Goal: Information Seeking & Learning: Learn about a topic

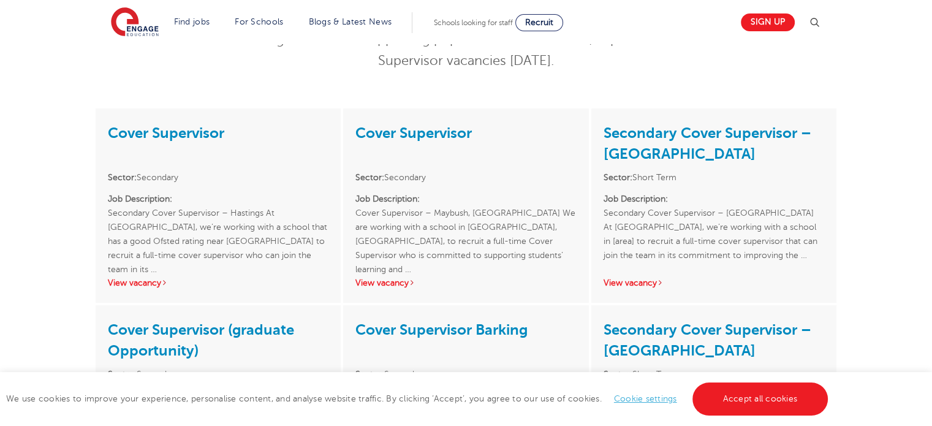
click at [434, 115] on div "Cover Supervisor Sector: Secondary Job Description: Cover Supervisor – Maybush,…" at bounding box center [465, 205] width 245 height 194
click at [427, 133] on link "Cover Supervisor" at bounding box center [413, 132] width 116 height 17
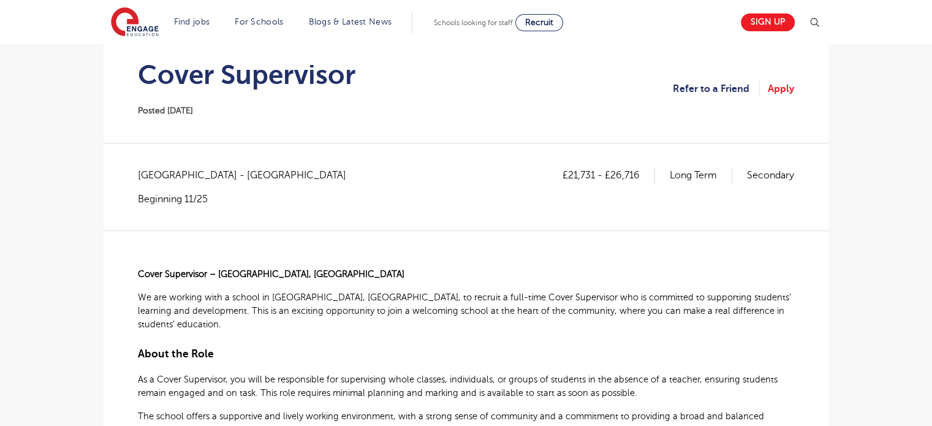
scroll to position [122, 0]
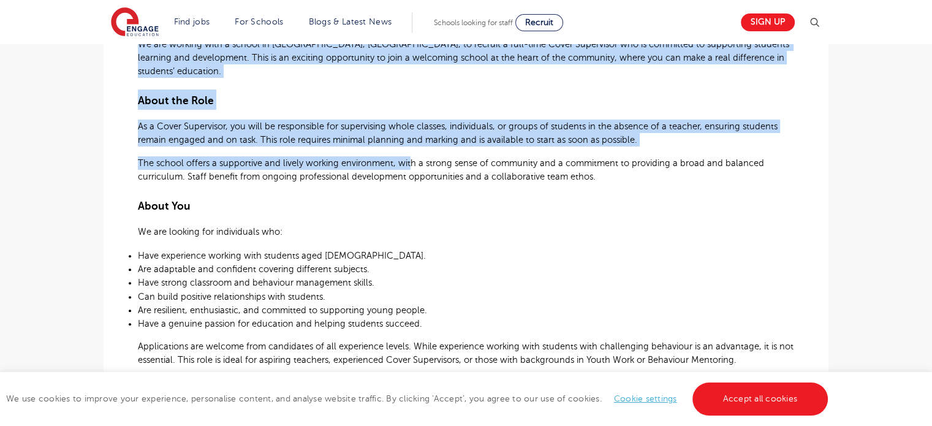
drag, startPoint x: 126, startPoint y: 142, endPoint x: 429, endPoint y: 237, distance: 317.1
click at [416, 238] on div "£21,731 - £26,716 Long Term Secondary [GEOGRAPHIC_DATA] - [GEOGRAPHIC_DATA] Beg…" at bounding box center [465, 350] width 705 height 873
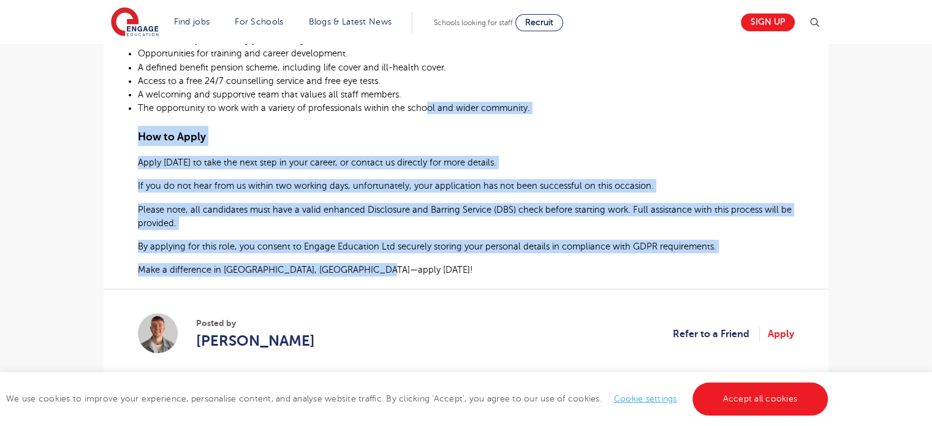
scroll to position [796, 0]
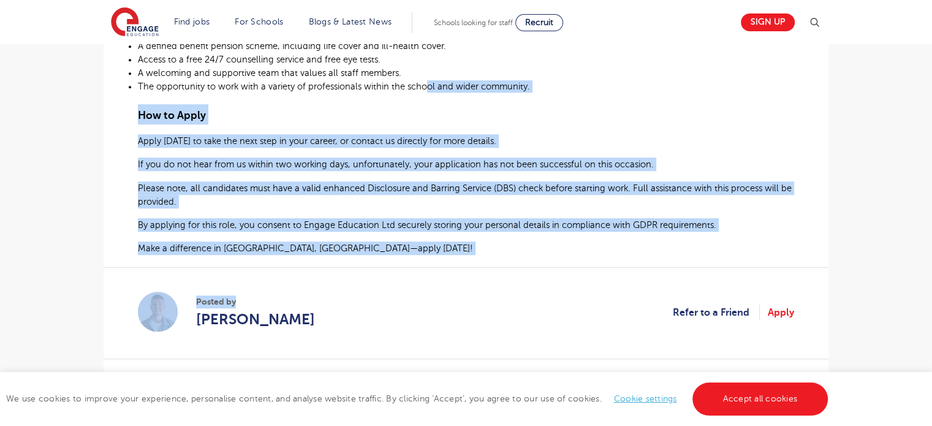
drag, startPoint x: 429, startPoint y: 237, endPoint x: 412, endPoint y: 258, distance: 27.0
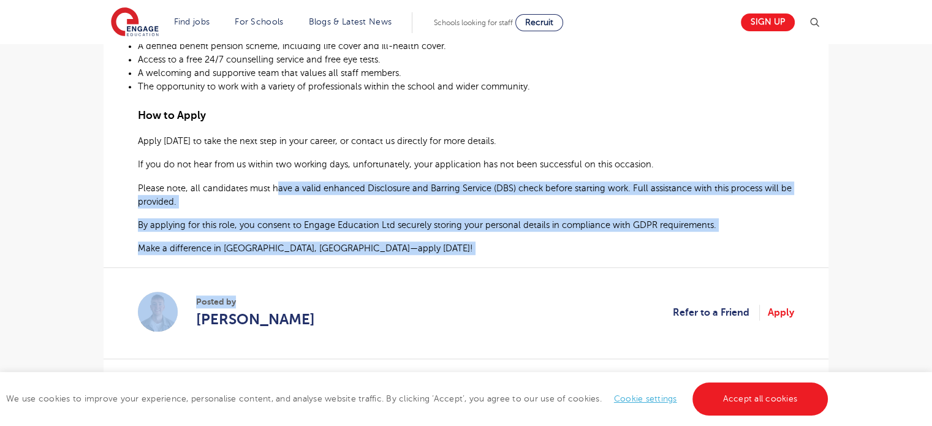
drag, startPoint x: 404, startPoint y: 258, endPoint x: 280, endPoint y: 184, distance: 144.2
click at [280, 184] on b "Please note, all candidates must have a valid enhanced Disclosure and Barring S…" at bounding box center [464, 195] width 653 height 24
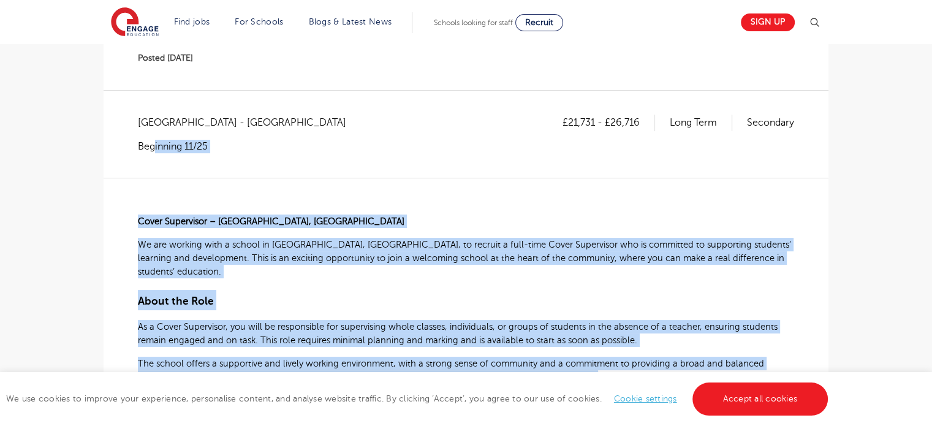
scroll to position [122, 0]
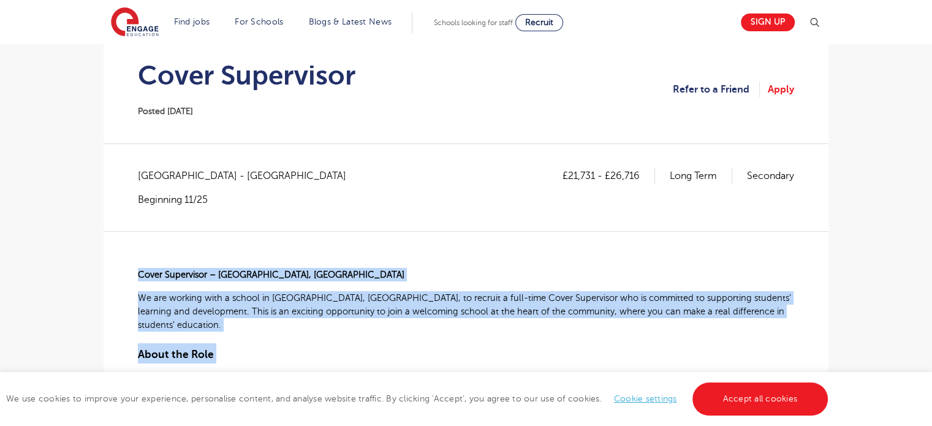
drag, startPoint x: 377, startPoint y: 249, endPoint x: 135, endPoint y: 266, distance: 243.1
copy div "Lorem Ipsumdolor – Sitamet, Consectetur Ad eli seddoei temp i utlabo et Dolorem…"
